Goal: Transaction & Acquisition: Purchase product/service

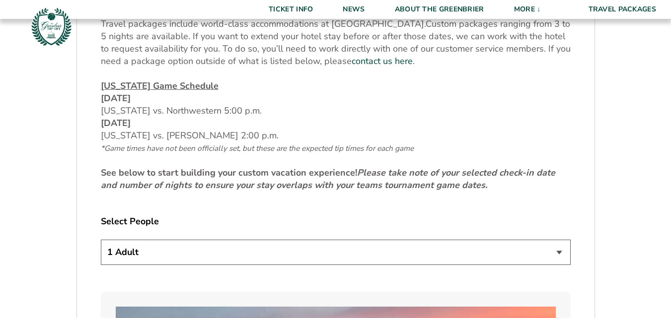
scroll to position [497, 0]
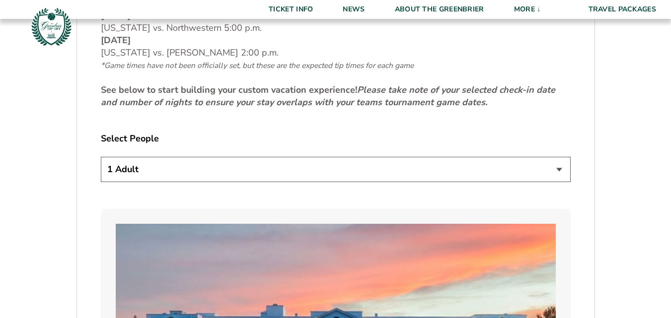
click at [561, 169] on select "1 Adult 2 Adults 3 Adults 4 Adults 2 Adults + 1 Child 2 Adults + 2 Children 2 A…" at bounding box center [336, 169] width 470 height 25
select select "2 Adults"
click at [101, 157] on select "1 Adult 2 Adults 3 Adults 4 Adults 2 Adults + 1 Child 2 Adults + 2 Children 2 A…" at bounding box center [336, 169] width 470 height 25
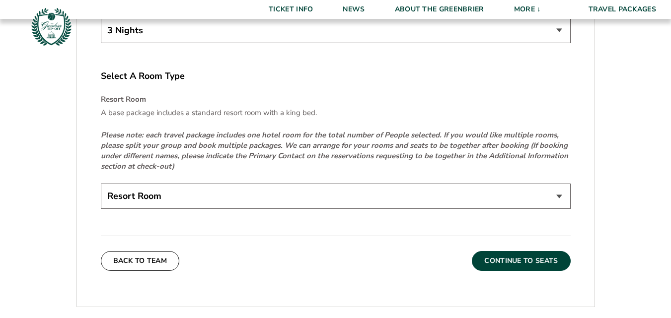
scroll to position [1490, 0]
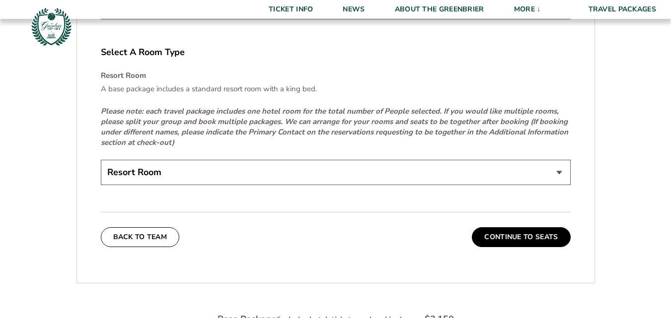
click at [560, 170] on select "Resort Room" at bounding box center [336, 172] width 470 height 25
click at [558, 170] on select "Resort Room" at bounding box center [336, 172] width 470 height 25
click at [512, 238] on button "Continue To Seats" at bounding box center [521, 238] width 98 height 20
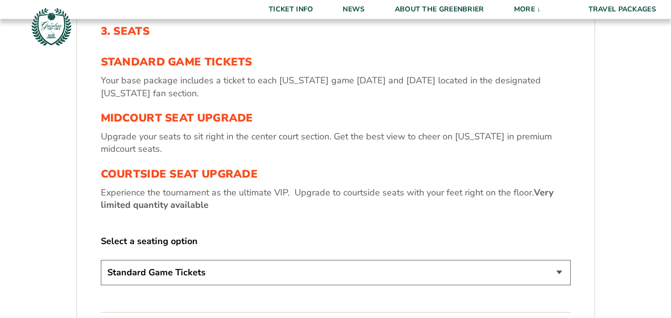
scroll to position [315, 0]
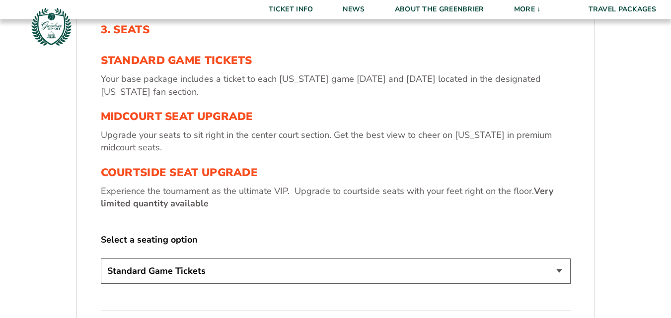
click at [559, 269] on select "Standard Game Tickets Midcourt Seat Upgrade (+$130 per person) Courtside Seat U…" at bounding box center [336, 271] width 470 height 25
select select "Courtside Seat Upgrade"
click at [101, 259] on select "Standard Game Tickets Midcourt Seat Upgrade (+$130 per person) Courtside Seat U…" at bounding box center [336, 271] width 470 height 25
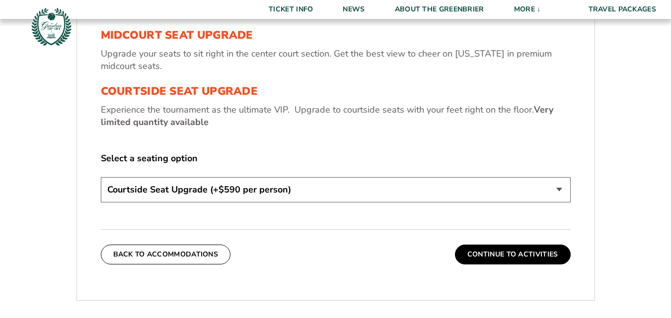
scroll to position [398, 0]
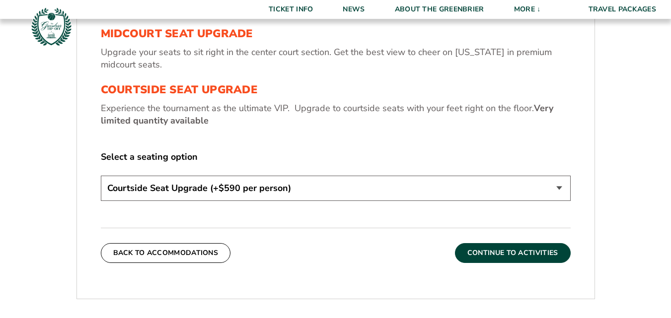
click at [511, 254] on button "Continue To Activities" at bounding box center [513, 253] width 116 height 20
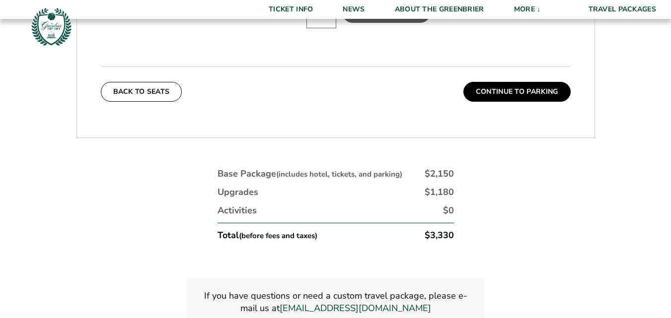
scroll to position [730, 0]
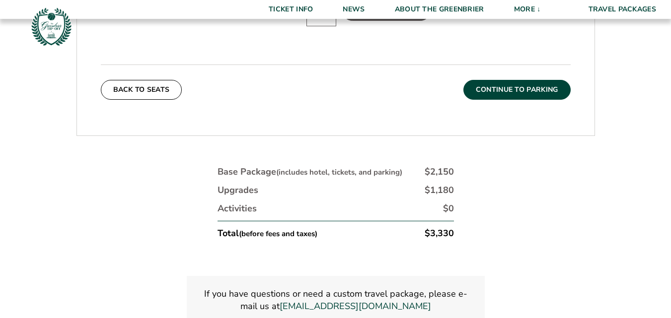
click at [524, 80] on button "Continue To Parking" at bounding box center [517, 90] width 107 height 20
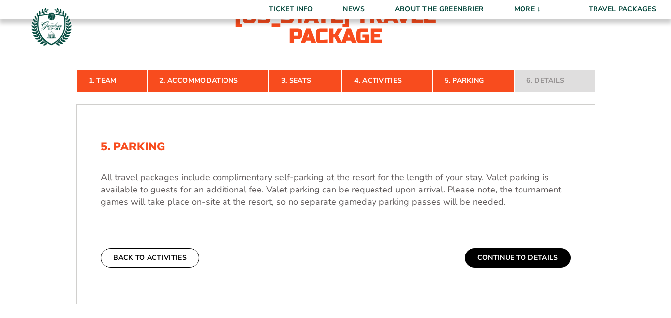
scroll to position [233, 0]
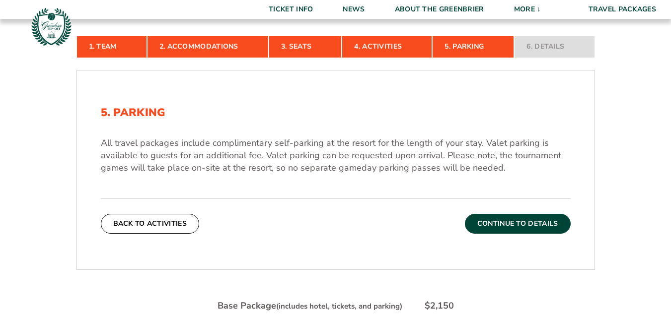
click at [499, 224] on button "Continue To Details" at bounding box center [518, 224] width 106 height 20
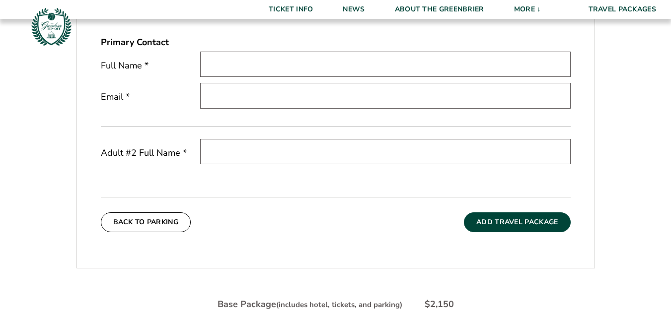
scroll to position [316, 0]
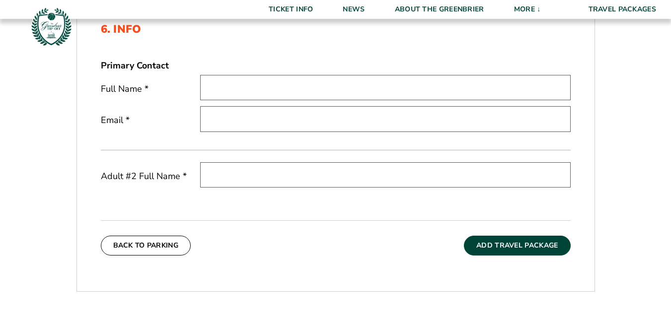
click at [225, 88] on input "text" at bounding box center [385, 87] width 371 height 25
type input "[PERSON_NAME]"
type input "[PERSON_NAME][EMAIL_ADDRESS][PERSON_NAME][DOMAIN_NAME]"
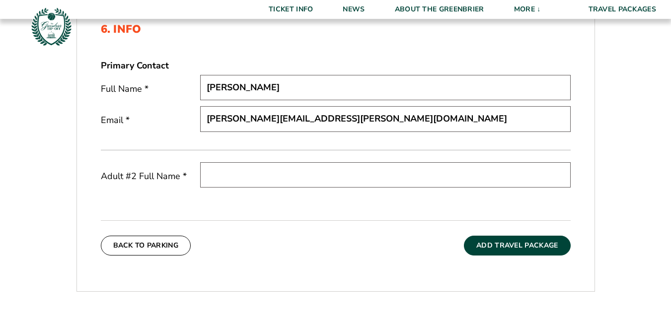
click at [233, 87] on input "[PERSON_NAME]" at bounding box center [385, 87] width 371 height 25
type input "[PERSON_NAME] [PERSON_NAME]"
click at [219, 174] on input "text" at bounding box center [385, 174] width 371 height 25
type input "[PERSON_NAME]"
click at [267, 85] on input "[PERSON_NAME] [PERSON_NAME]" at bounding box center [385, 87] width 371 height 25
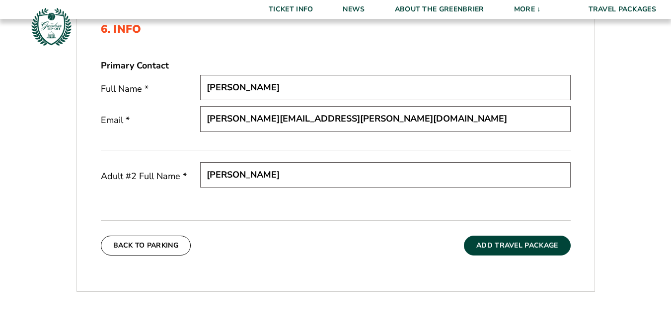
type input "[PERSON_NAME]"
click at [507, 247] on button "Add Travel Package" at bounding box center [517, 246] width 106 height 20
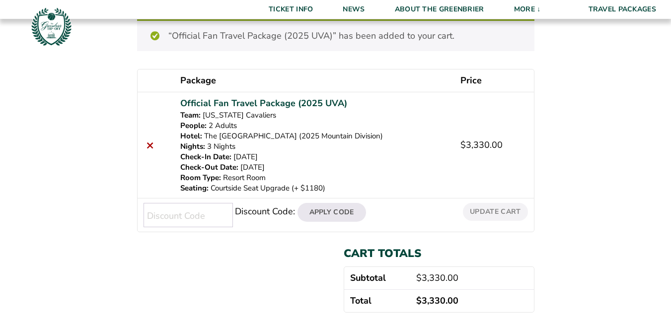
scroll to position [165, 0]
